Goal: Book appointment/travel/reservation

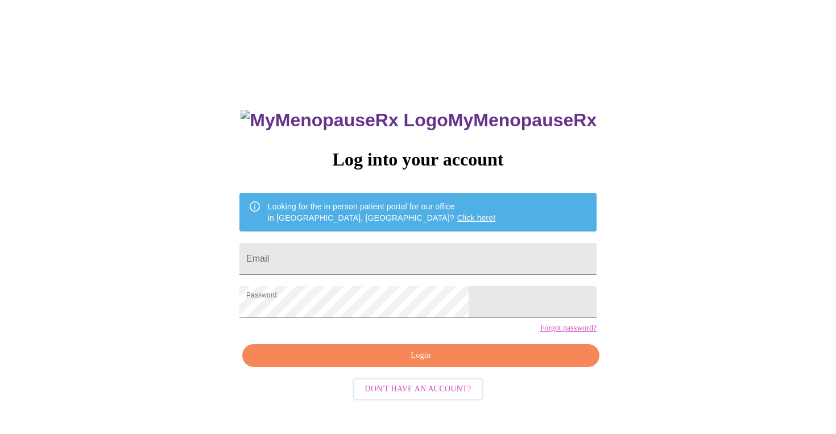
scroll to position [11, 0]
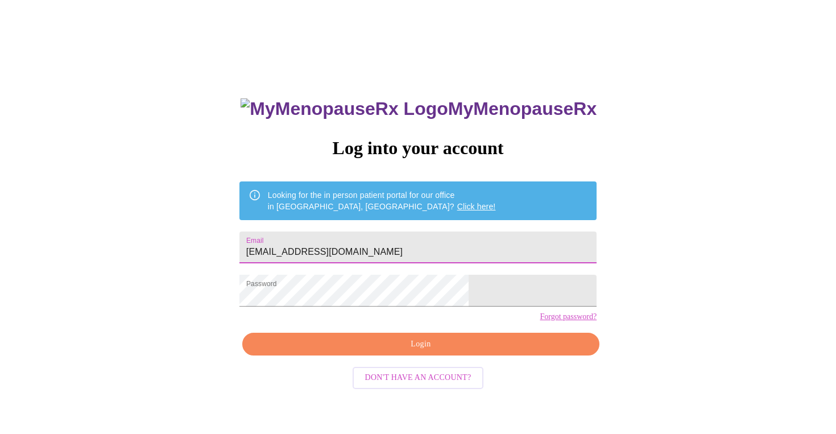
type input "[EMAIL_ADDRESS][DOMAIN_NAME]"
click at [412, 352] on span "Login" at bounding box center [420, 344] width 331 height 14
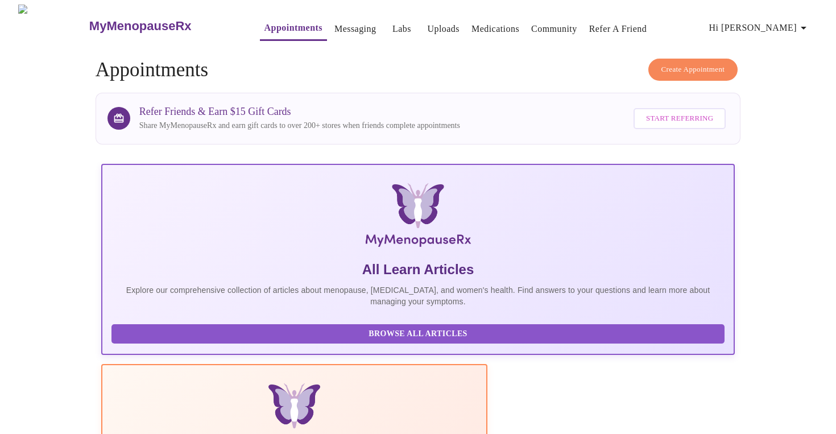
click at [485, 23] on link "Medications" at bounding box center [496, 29] width 48 height 16
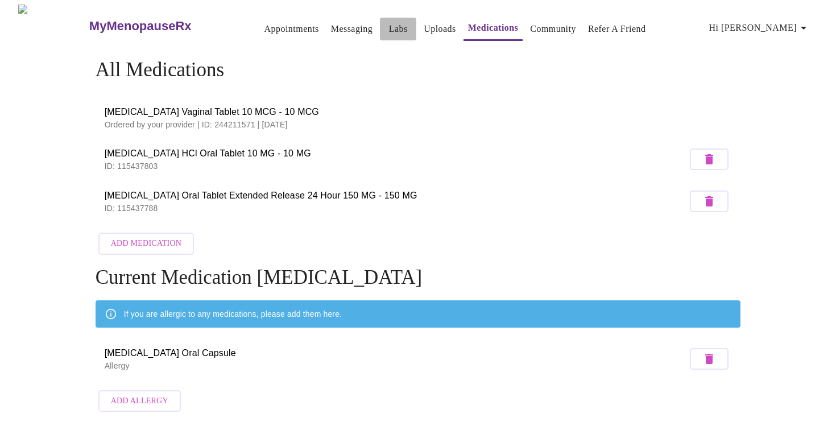
click at [389, 24] on link "Labs" at bounding box center [398, 29] width 19 height 16
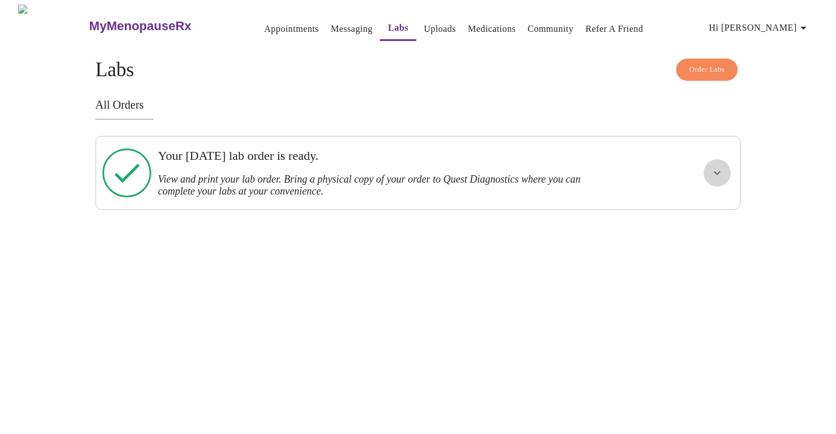
click at [719, 171] on icon "show more" at bounding box center [717, 173] width 7 height 4
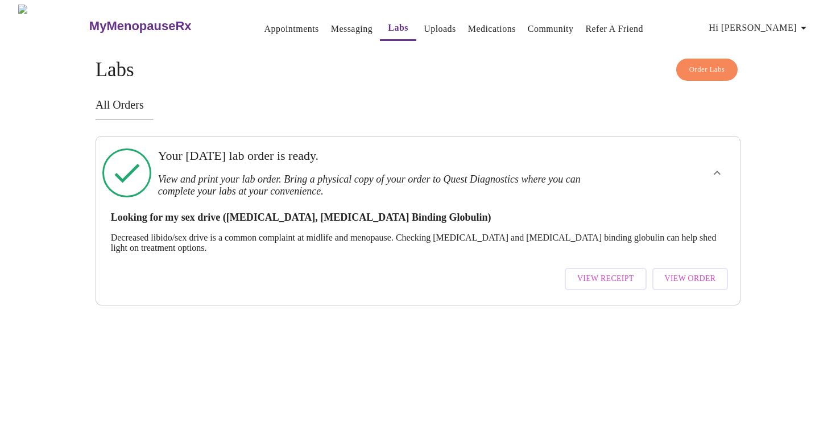
click at [277, 24] on link "Appointments" at bounding box center [292, 29] width 55 height 16
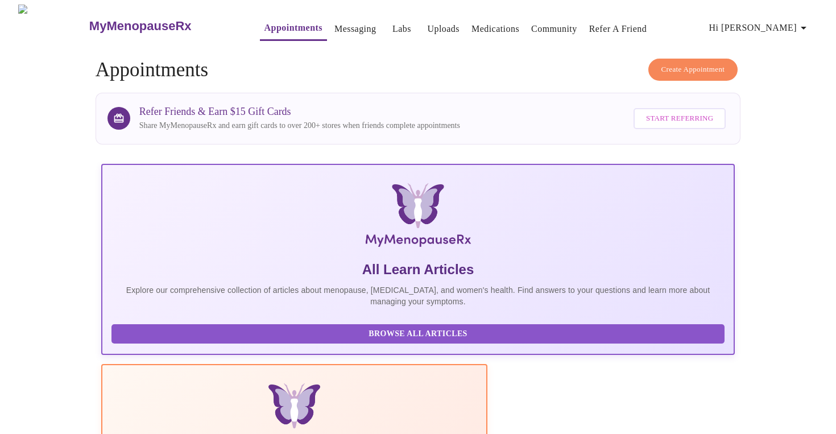
click at [693, 64] on span "Create Appointment" at bounding box center [694, 69] width 64 height 13
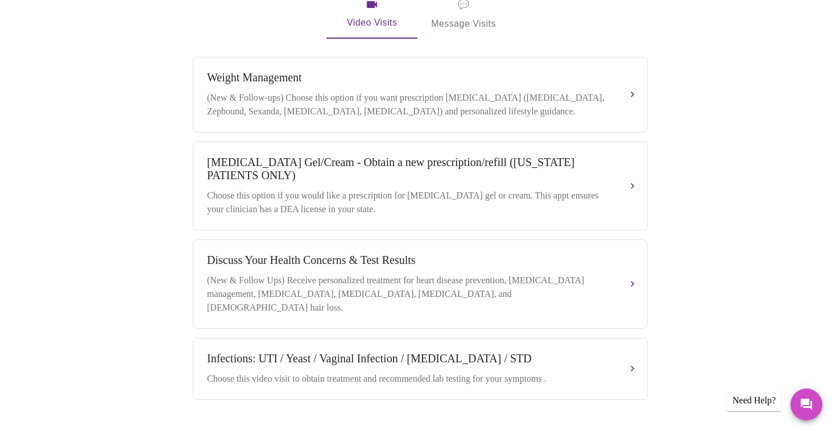
scroll to position [410, 0]
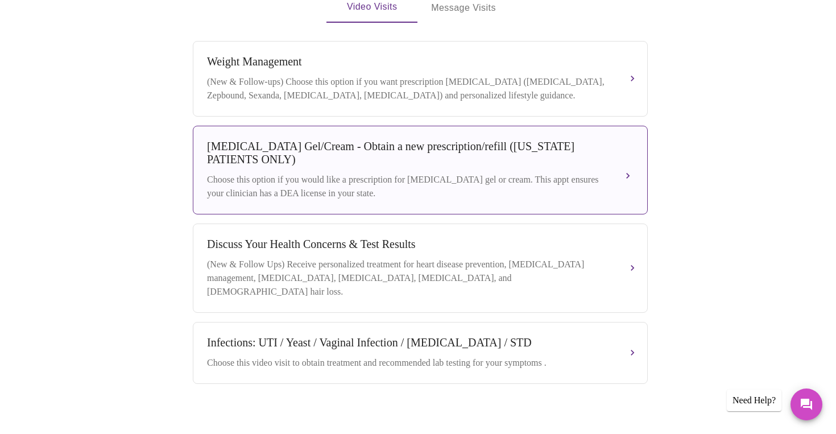
click at [368, 164] on div "[MEDICAL_DATA] Gel/Cream - Obtain a new prescription/refill ([US_STATE] PATIENT…" at bounding box center [420, 170] width 427 height 60
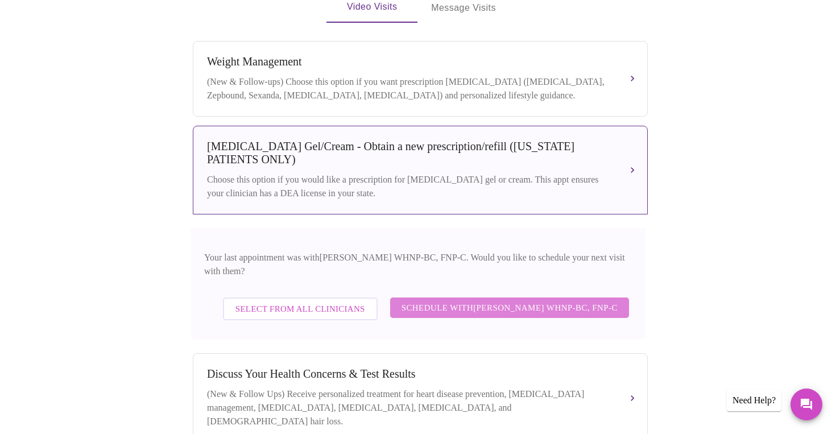
click at [471, 300] on span "Schedule with [PERSON_NAME] WHNP-BC, FNP-C" at bounding box center [510, 307] width 216 height 15
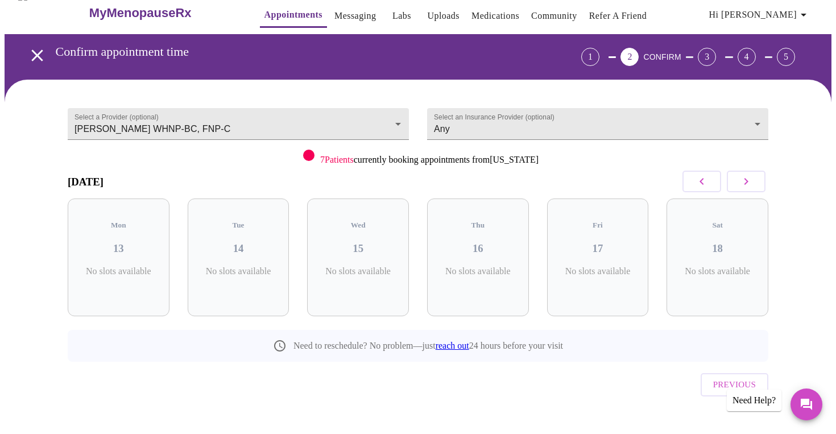
click at [744, 180] on icon "button" at bounding box center [747, 182] width 14 height 14
click at [745, 182] on icon "button" at bounding box center [747, 182] width 14 height 14
click at [750, 179] on icon "button" at bounding box center [747, 182] width 14 height 14
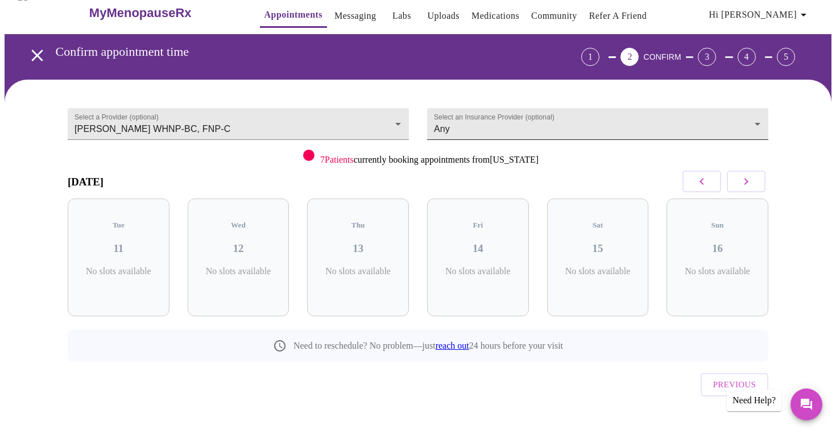
click at [495, 124] on body "MyMenopauseRx Appointments Messaging Labs Uploads Medications Community Refer a…" at bounding box center [418, 222] width 827 height 462
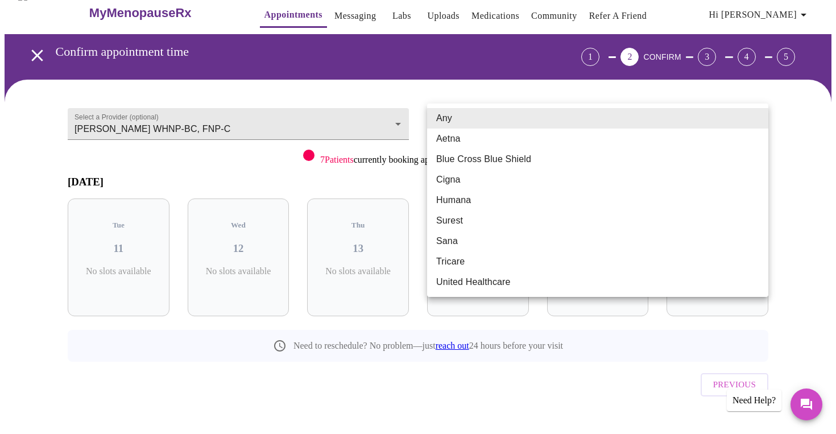
click at [477, 117] on li "Any" at bounding box center [597, 118] width 341 height 20
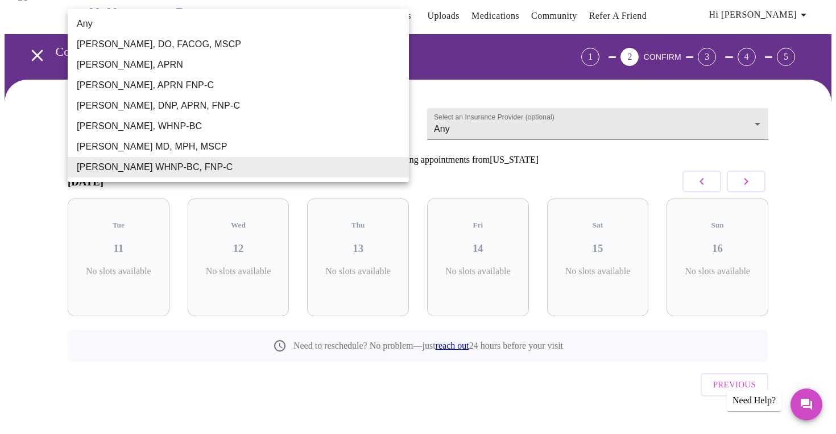
click at [323, 117] on body "MyMenopauseRx Appointments Messaging Labs Uploads Medications Community Refer a…" at bounding box center [418, 222] width 827 height 462
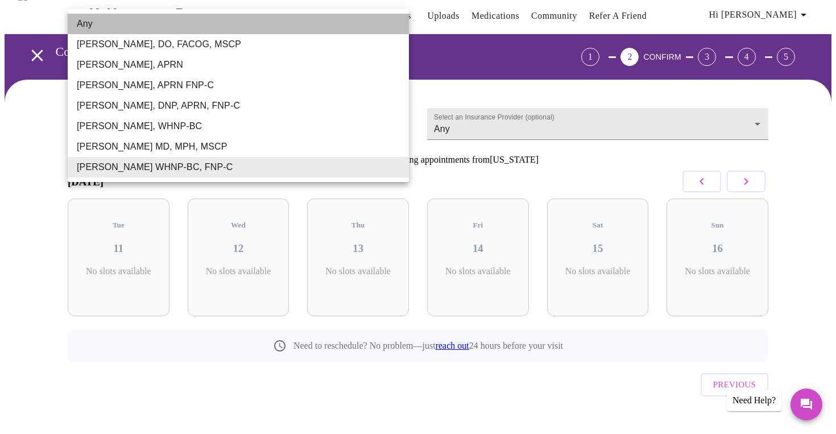
click at [121, 25] on li "Any" at bounding box center [238, 24] width 341 height 20
type input "Any"
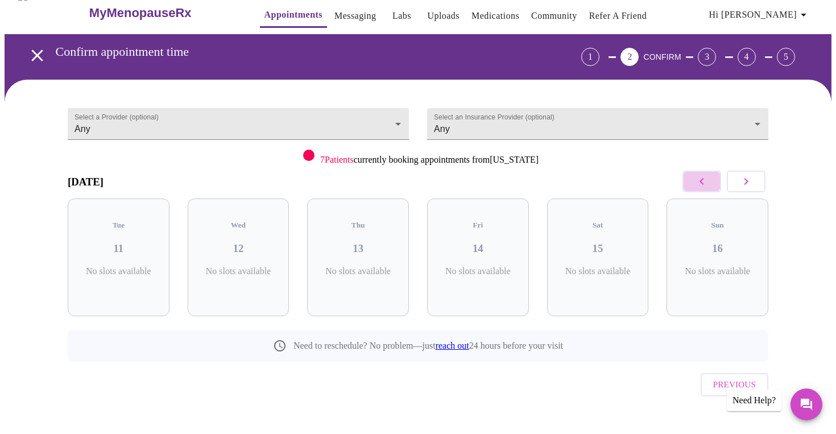
click at [710, 179] on button "button" at bounding box center [702, 182] width 39 height 22
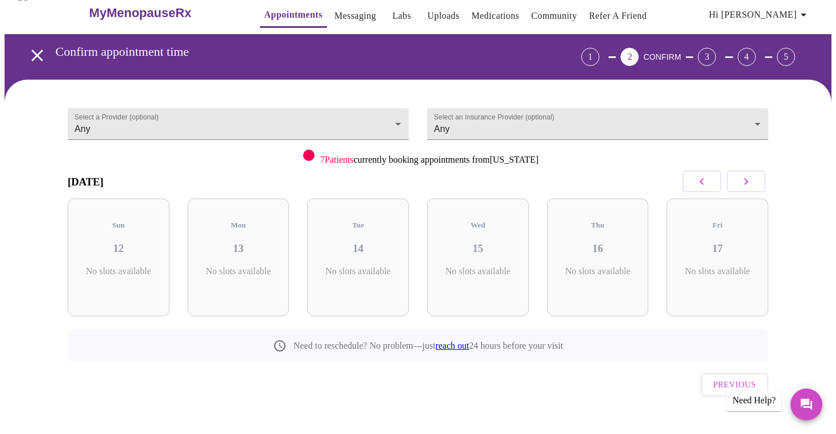
click at [698, 178] on icon "button" at bounding box center [702, 182] width 14 height 14
click at [753, 182] on button "button" at bounding box center [746, 182] width 39 height 22
click at [34, 50] on icon "open drawer" at bounding box center [36, 55] width 11 height 11
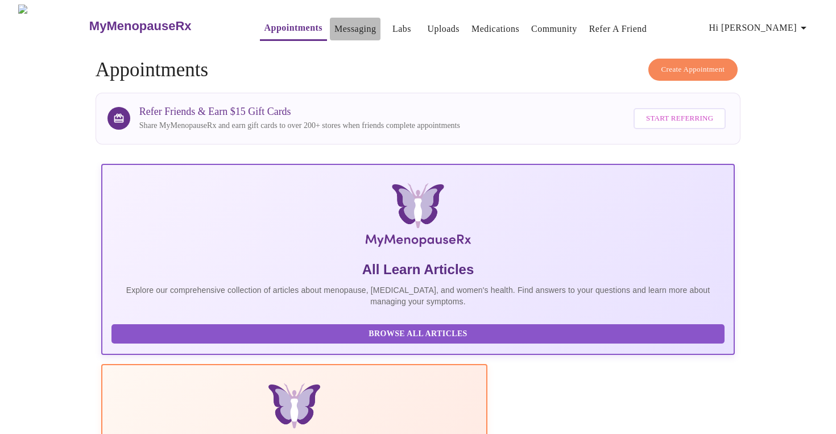
click at [337, 24] on link "Messaging" at bounding box center [356, 29] width 42 height 16
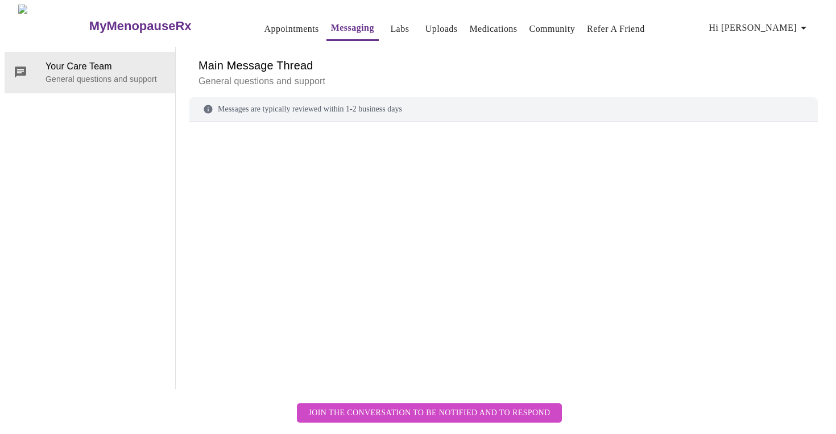
scroll to position [43, 0]
